Goal: Information Seeking & Learning: Learn about a topic

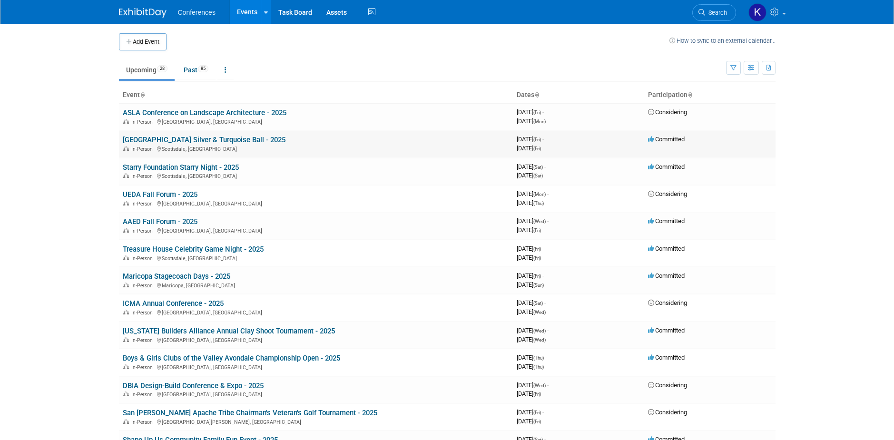
click at [257, 140] on link "[GEOGRAPHIC_DATA] Silver & Turquoise Ball - 2025" at bounding box center [204, 140] width 163 height 9
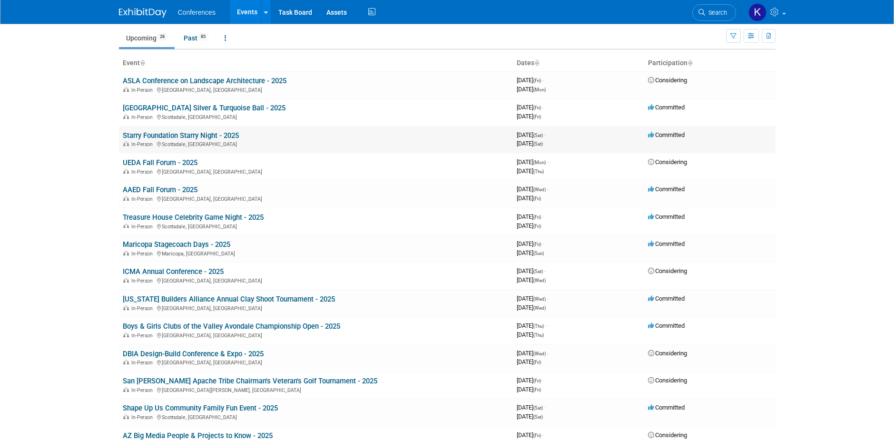
scroll to position [48, 0]
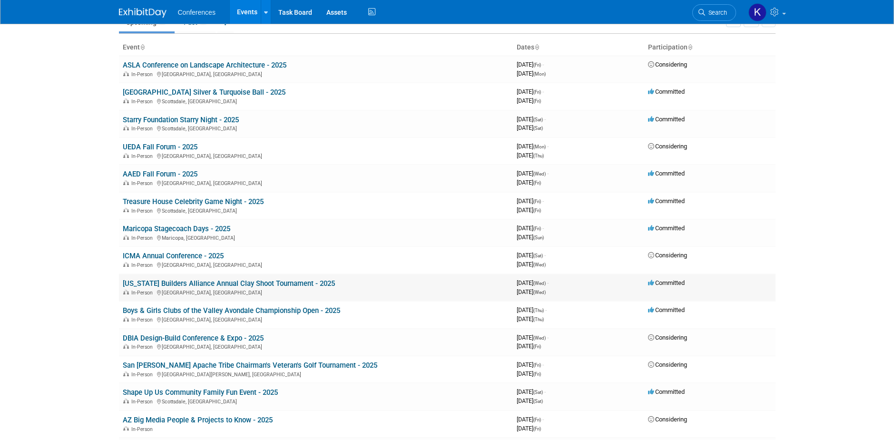
click at [262, 284] on link "[US_STATE] Builders Alliance Annual Clay Shoot Tournament - 2025" at bounding box center [229, 283] width 212 height 9
click at [263, 284] on link "Arizona Builders Alliance Annual Clay Shoot Tournament - 2025" at bounding box center [229, 283] width 212 height 9
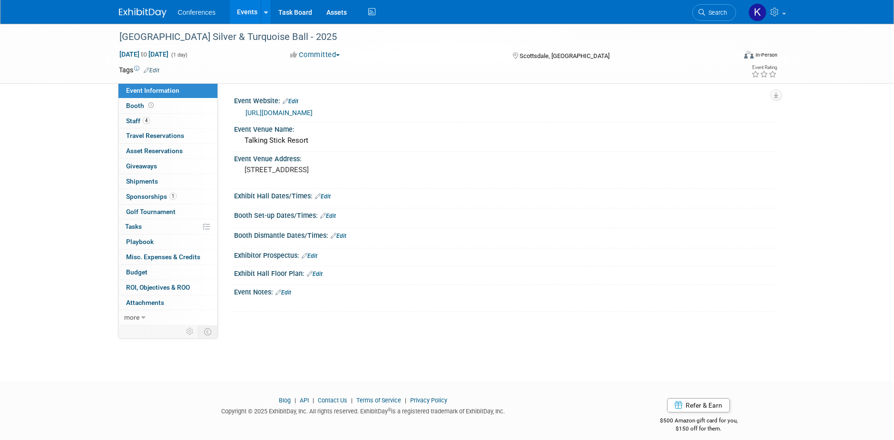
click at [147, 195] on span "Sponsorships 1" at bounding box center [151, 197] width 50 height 8
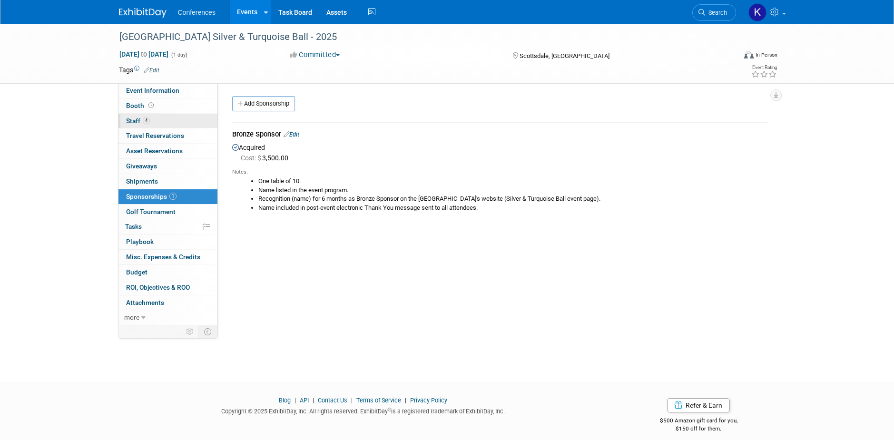
click at [137, 114] on link "4 Staff 4" at bounding box center [167, 121] width 99 height 15
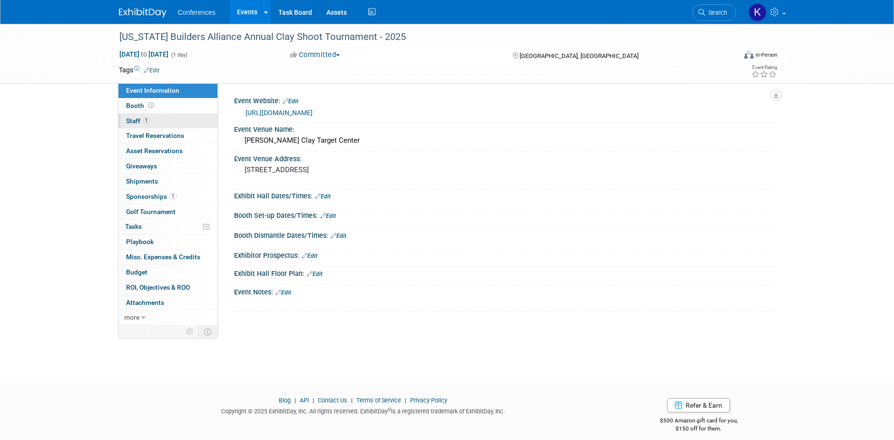
click at [134, 118] on span "Staff 1" at bounding box center [138, 121] width 24 height 8
click at [141, 197] on span "Sponsorships 1" at bounding box center [151, 197] width 50 height 8
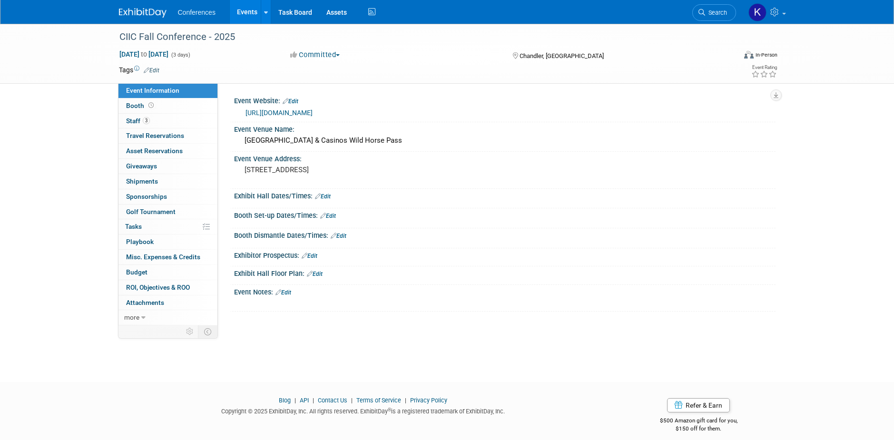
click at [132, 11] on img at bounding box center [143, 13] width 48 height 10
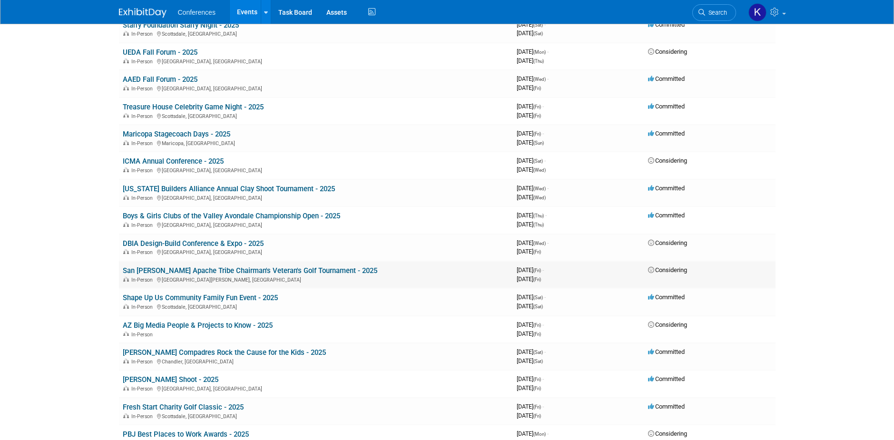
scroll to position [143, 0]
click at [304, 270] on link "San [PERSON_NAME] Apache Tribe Chairman's Veteran's Golf Tournament - 2025" at bounding box center [250, 270] width 255 height 9
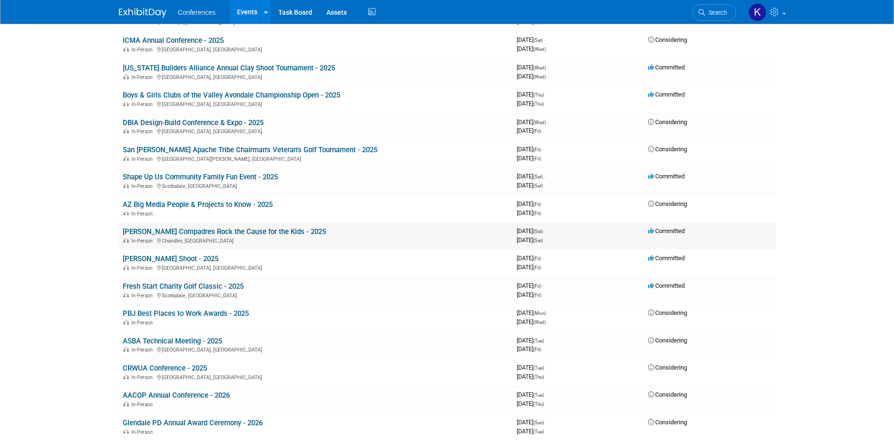
scroll to position [285, 0]
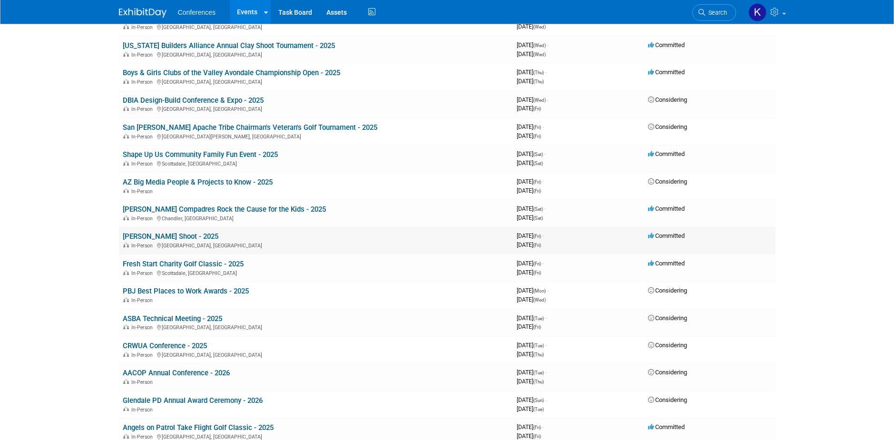
click at [201, 236] on link "[PERSON_NAME] Shoot - 2025" at bounding box center [171, 236] width 96 height 9
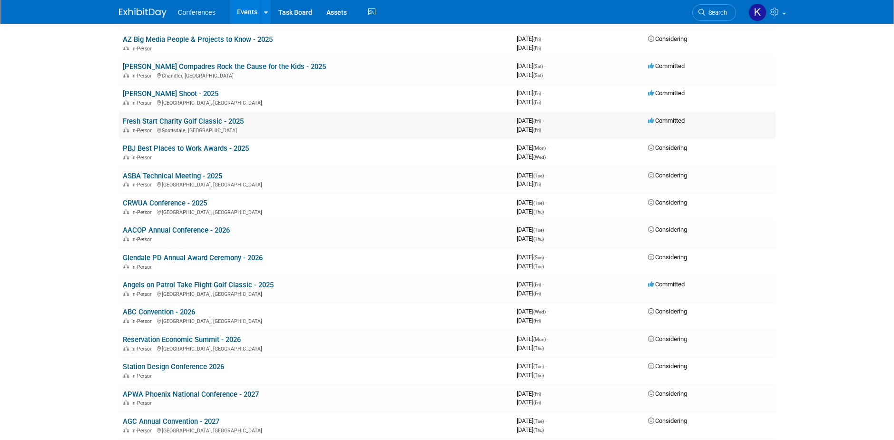
scroll to position [476, 0]
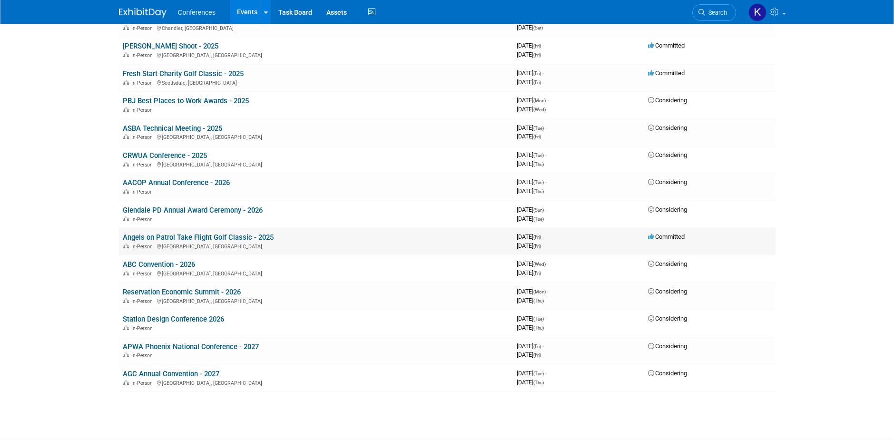
click at [223, 238] on link "Angels on Patrol Take Flight Golf Classic - 2025" at bounding box center [198, 237] width 151 height 9
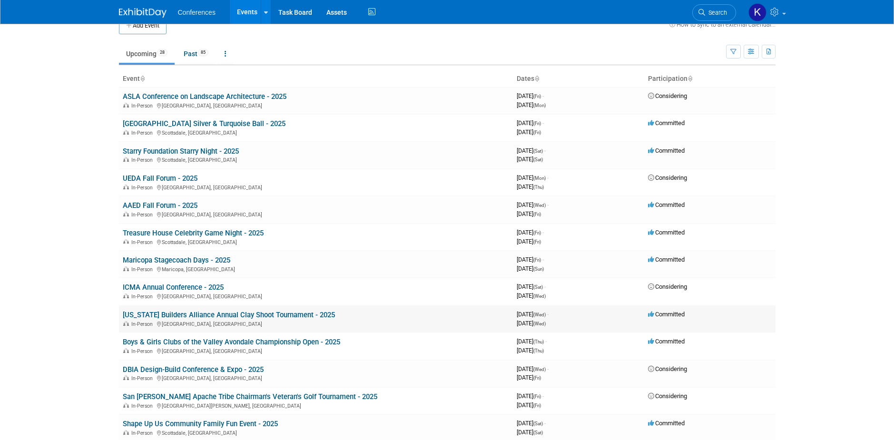
scroll to position [0, 0]
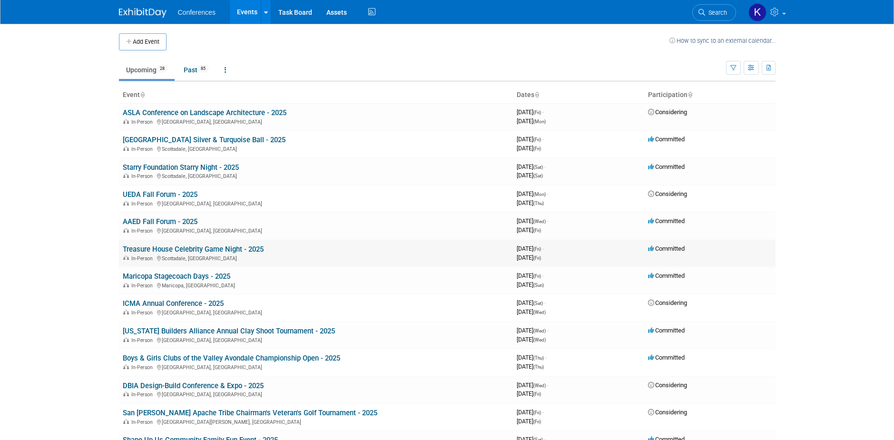
click at [255, 251] on link "Treasure House Celebrity Game Night - 2025" at bounding box center [193, 249] width 141 height 9
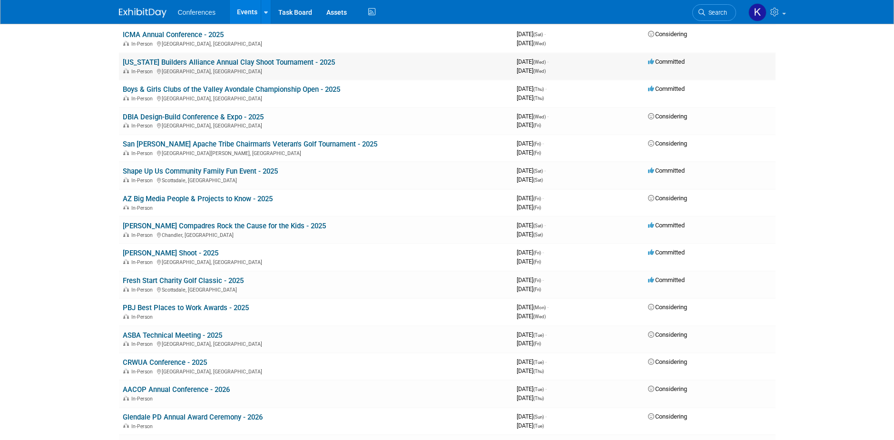
scroll to position [285, 0]
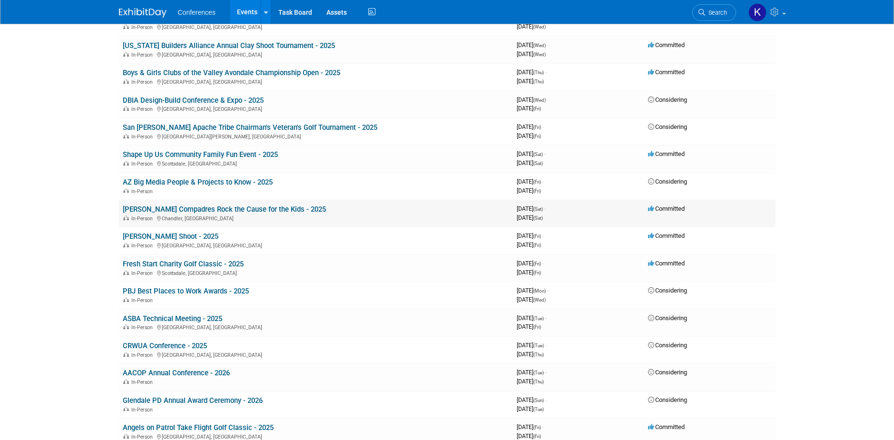
click at [259, 208] on link "[PERSON_NAME] Compadres Rock the Cause for the Kids - 2025" at bounding box center [224, 209] width 203 height 9
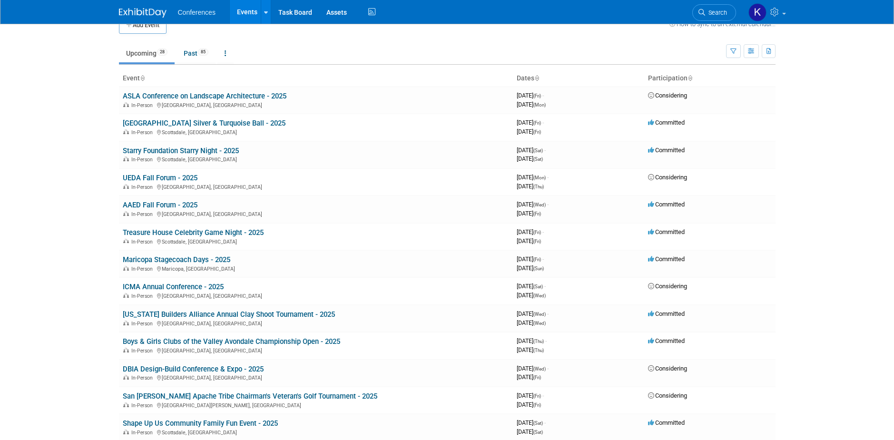
scroll to position [0, 0]
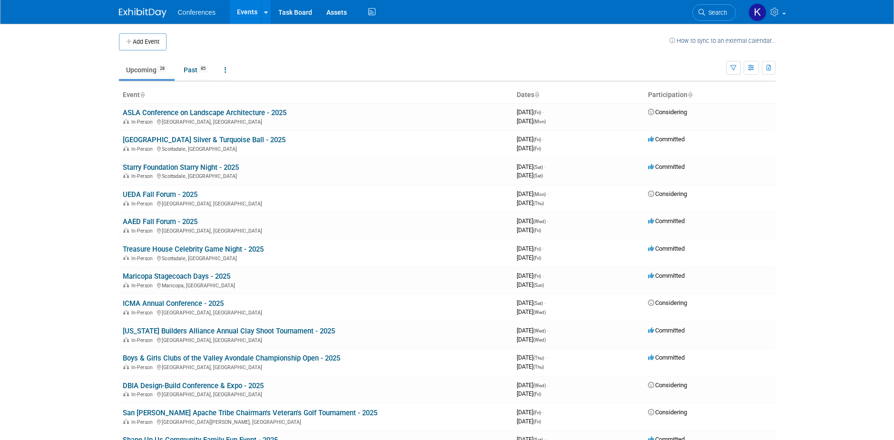
click at [139, 16] on img at bounding box center [143, 13] width 48 height 10
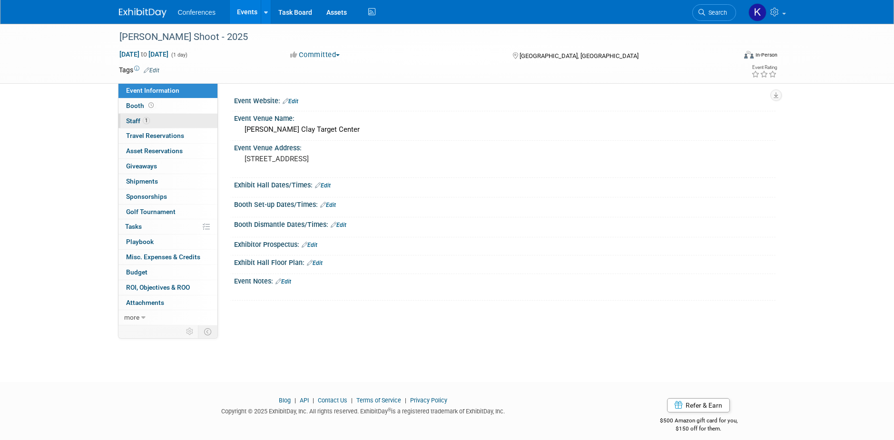
click at [140, 118] on span "Staff 1" at bounding box center [138, 121] width 24 height 8
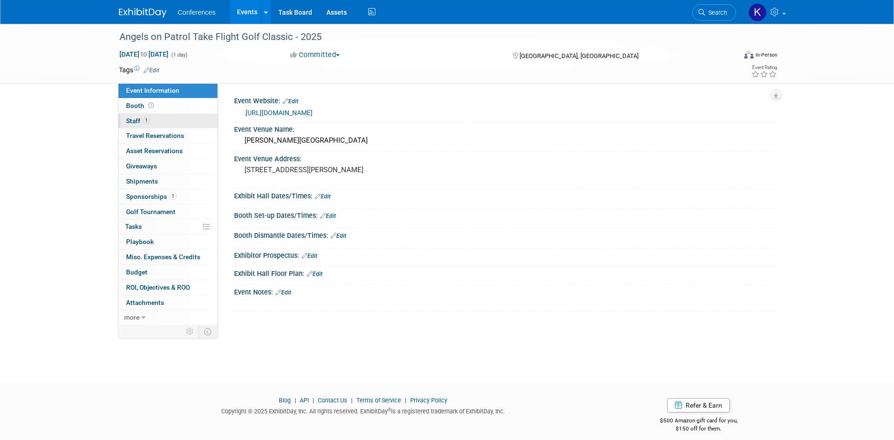
click at [130, 118] on span "Staff 1" at bounding box center [138, 121] width 24 height 8
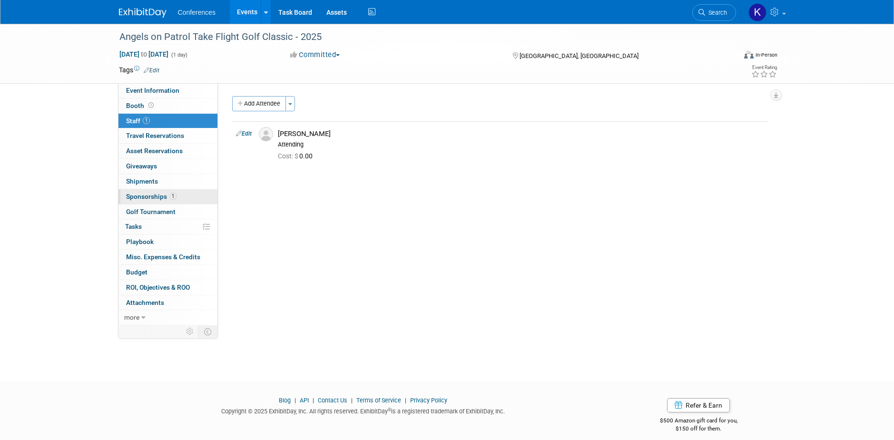
click at [137, 196] on span "Sponsorships 1" at bounding box center [151, 197] width 50 height 8
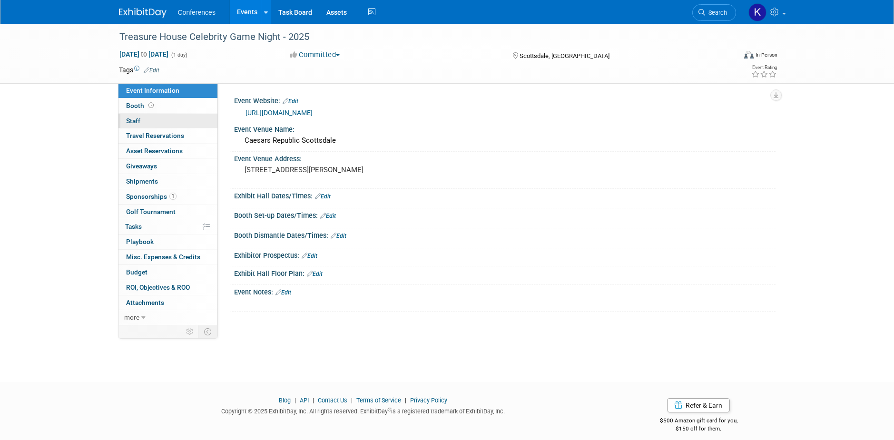
click at [127, 118] on span "Staff 0" at bounding box center [133, 121] width 14 height 8
click at [141, 124] on span "Staff 4" at bounding box center [138, 121] width 24 height 8
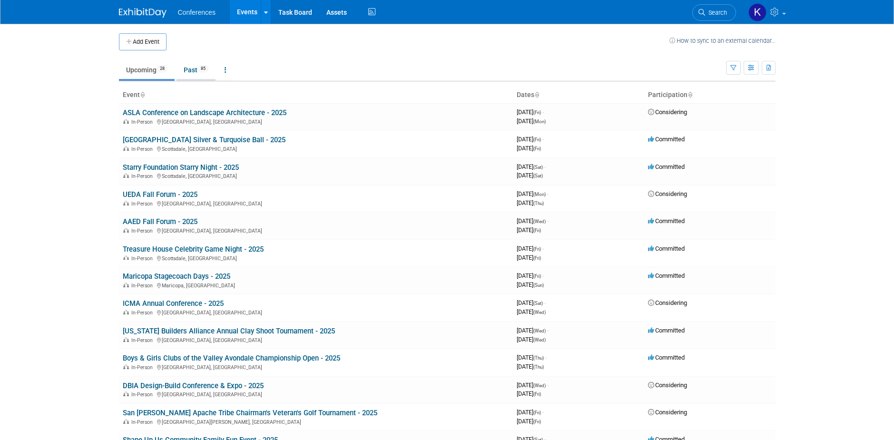
click at [198, 71] on link "Past 85" at bounding box center [195, 70] width 39 height 18
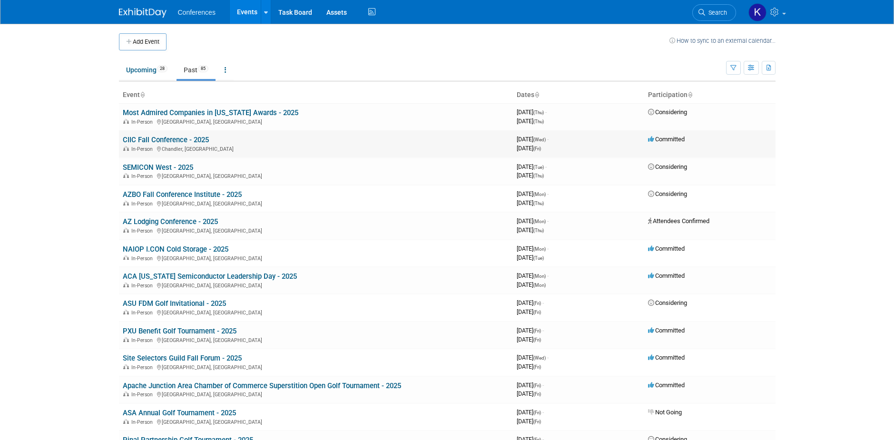
click at [195, 137] on link "CIIC Fall Conference - 2025" at bounding box center [166, 140] width 86 height 9
click at [188, 137] on link "CIIC Fall Conference - 2025" at bounding box center [166, 140] width 86 height 9
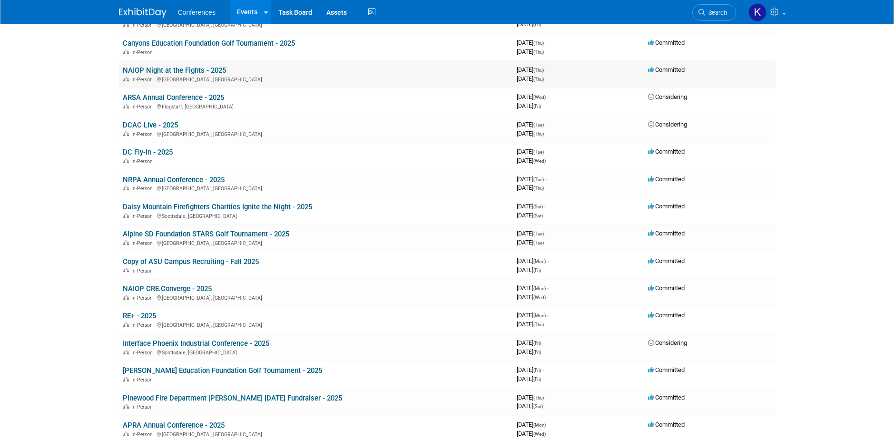
scroll to position [428, 0]
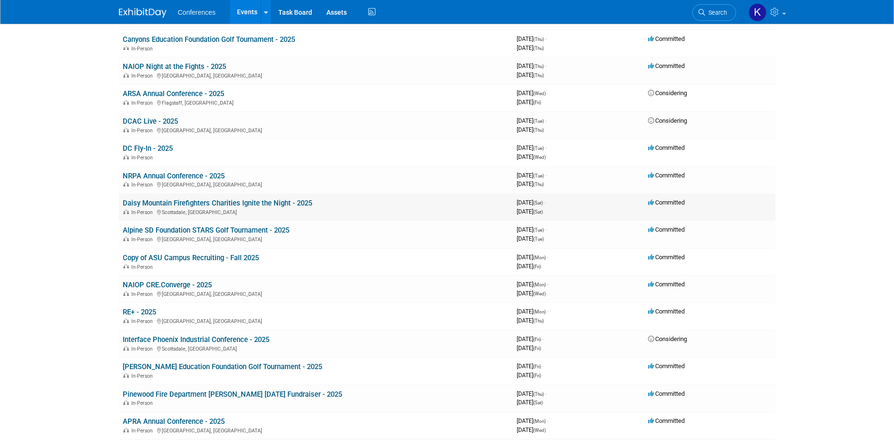
click at [288, 204] on link "Daisy Mountain Firefighters Charities Ignite the Night - 2025" at bounding box center [217, 203] width 189 height 9
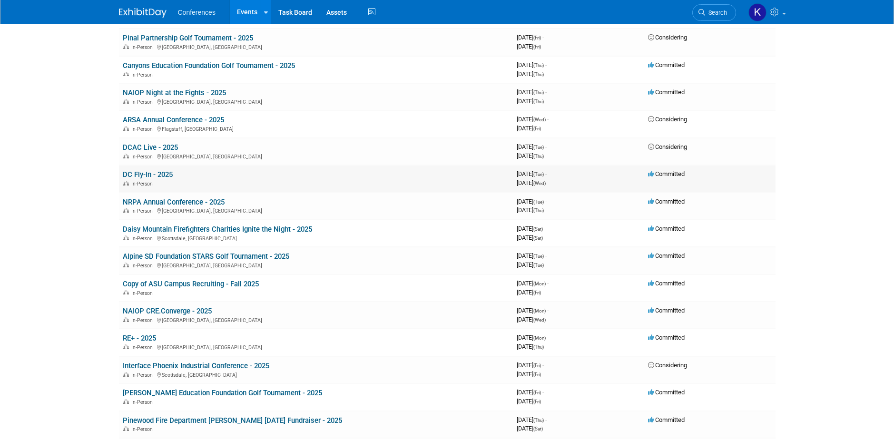
scroll to position [0, 0]
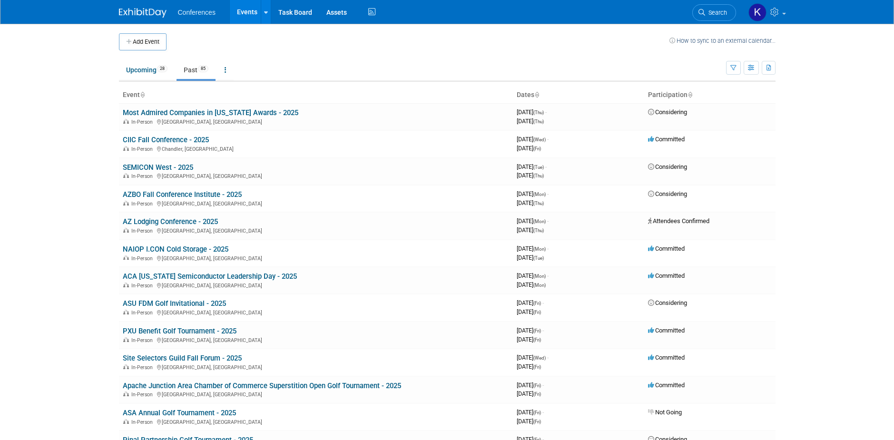
click at [157, 13] on img at bounding box center [143, 13] width 48 height 10
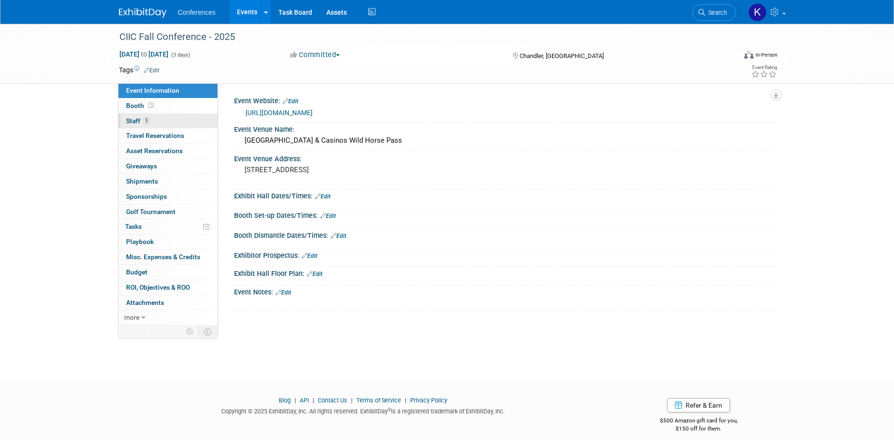
click at [143, 119] on span "3" at bounding box center [146, 120] width 7 height 7
click at [136, 107] on span "Booth" at bounding box center [140, 106] width 29 height 8
click at [130, 122] on span "Staff 1" at bounding box center [138, 121] width 24 height 8
